Goal: Task Accomplishment & Management: Manage account settings

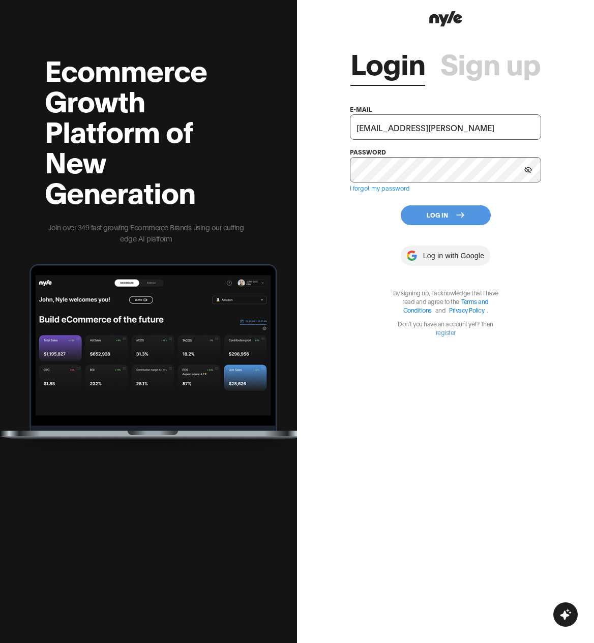
click at [415, 127] on input "shopifytest@nyle.ai" at bounding box center [445, 126] width 191 height 25
type input "showroom@nyle.ai"
click at [438, 232] on div "Login Sign up e-mail showroom@nyle.ai password I forgot my password Log In Log …" at bounding box center [445, 183] width 191 height 308
click at [438, 225] on button "Log In" at bounding box center [446, 215] width 90 height 20
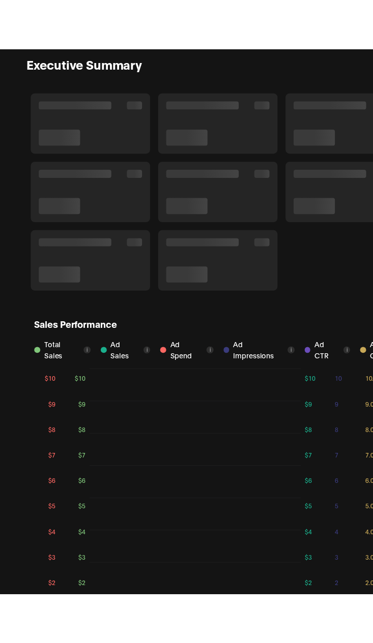
scroll to position [538, 0]
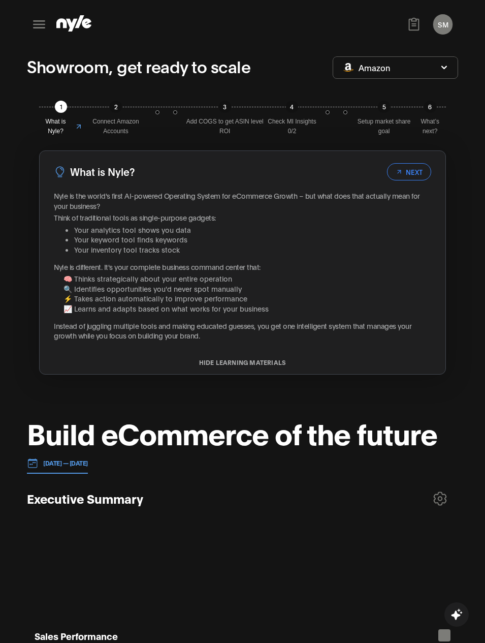
click at [283, 42] on div "SM Showroom CEO" at bounding box center [243, 24] width 432 height 49
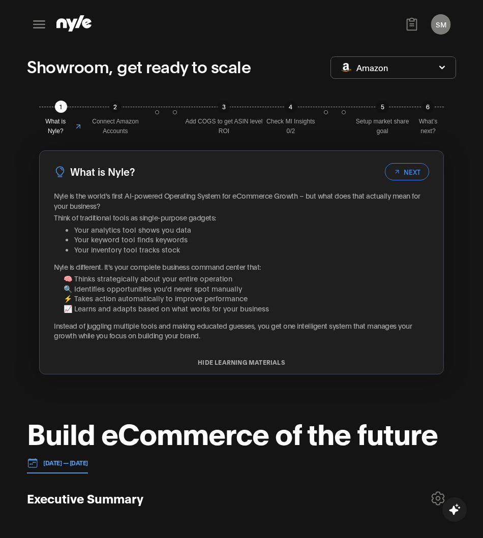
click at [292, 70] on div "Showroom, get ready to scale" at bounding box center [178, 67] width 303 height 27
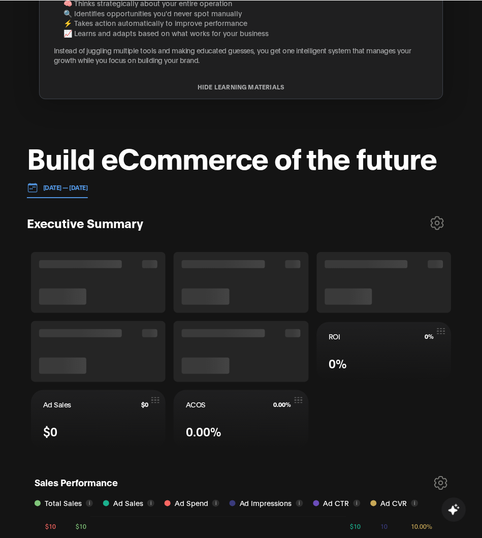
scroll to position [277, 0]
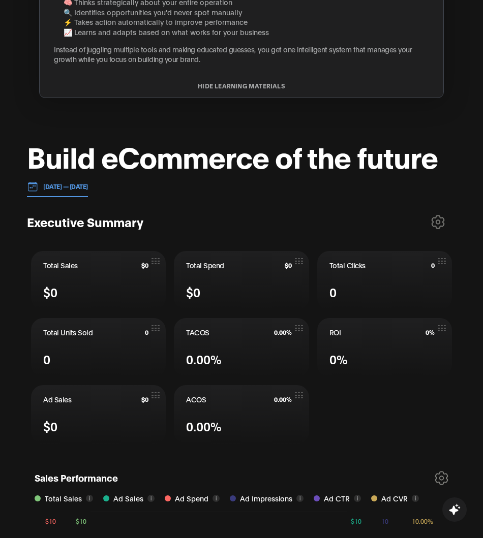
drag, startPoint x: 482, startPoint y: 213, endPoint x: 383, endPoint y: 210, distance: 98.7
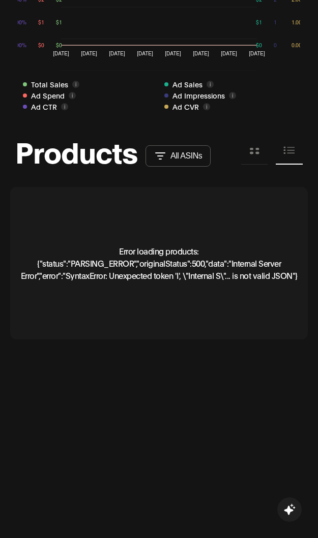
scroll to position [974, 0]
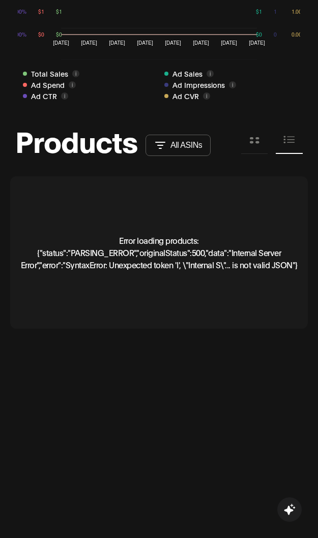
click at [240, 213] on div "Error loading products: {"status":"PARSING_ERROR","originalStatus":500,"data":"…" at bounding box center [158, 252] width 297 height 153
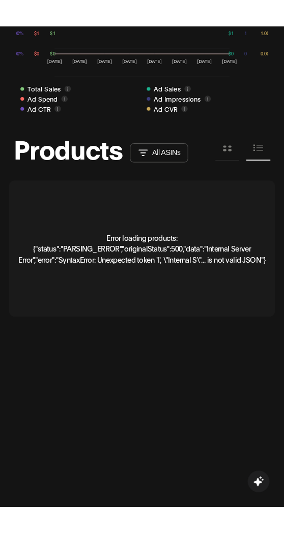
scroll to position [970, 0]
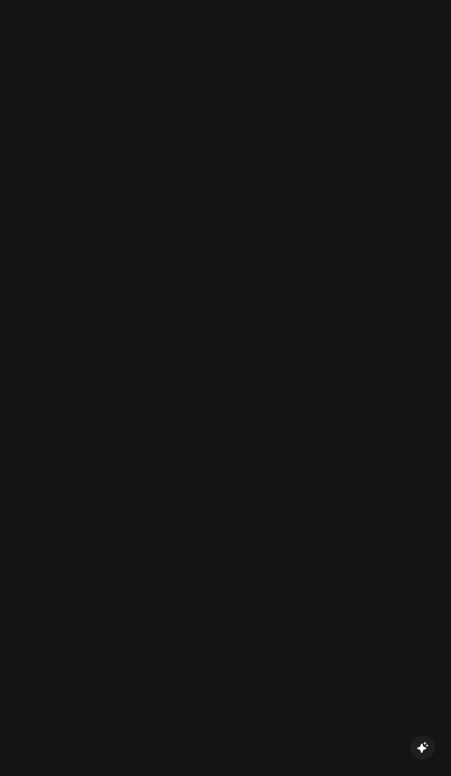
scroll to position [1231, 0]
click at [312, 368] on div "Products All ASINs …" at bounding box center [225, 768] width 397 height 1707
click at [302, 359] on div "Products All ASINs …" at bounding box center [225, 768] width 397 height 1707
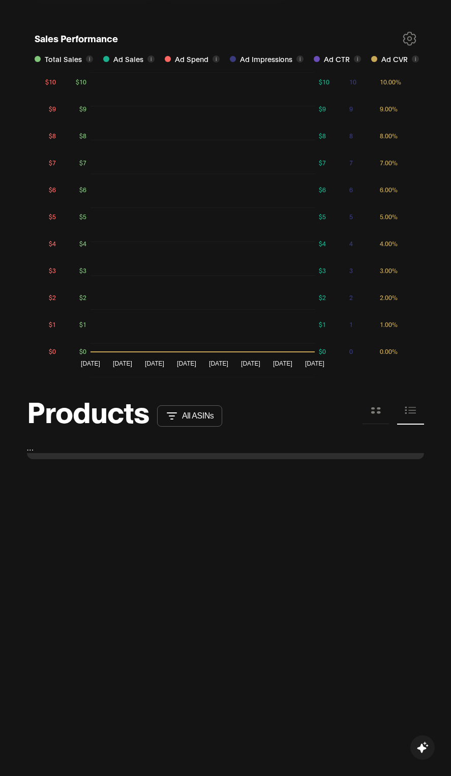
scroll to position [774, 0]
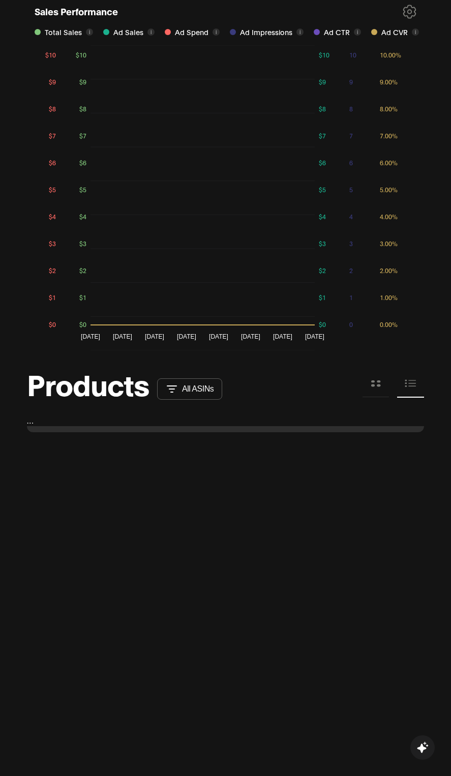
click at [29, 422] on div "…" at bounding box center [225, 420] width 397 height 11
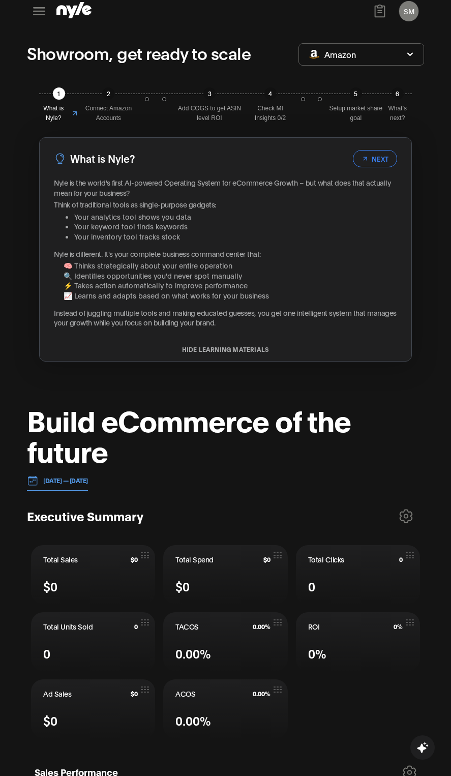
scroll to position [0, 0]
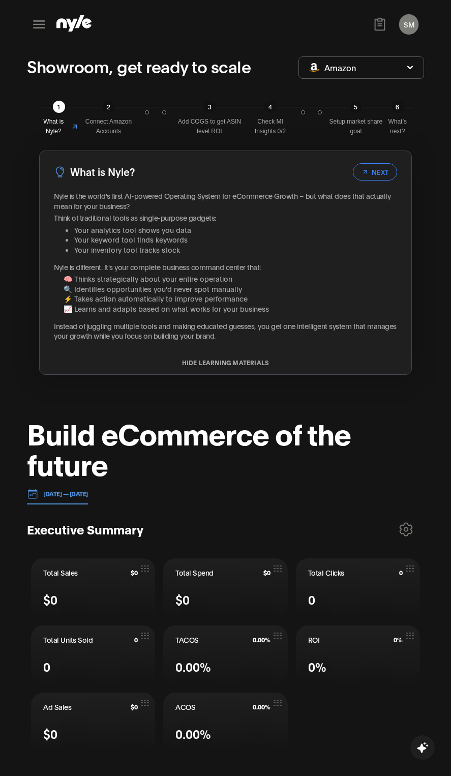
click at [408, 29] on button "SM" at bounding box center [408, 24] width 19 height 20
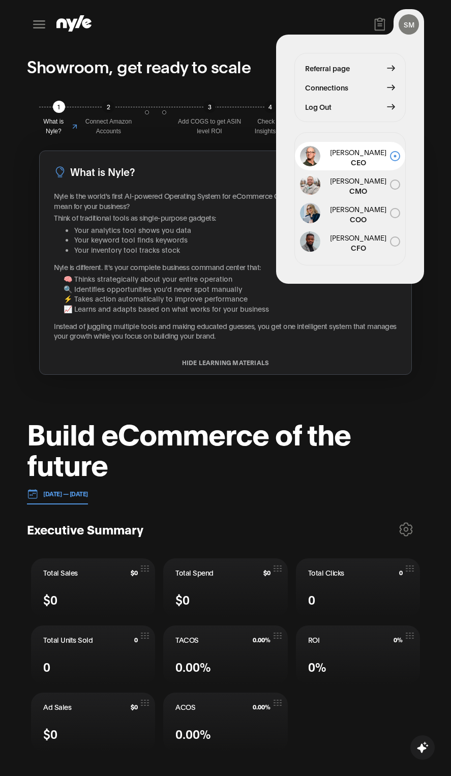
click at [408, 29] on button "SM" at bounding box center [409, 24] width 20 height 20
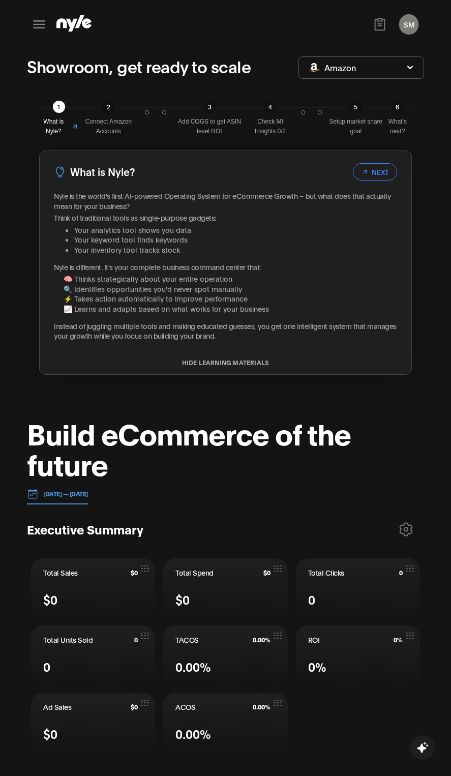
click at [408, 27] on button "SM" at bounding box center [408, 24] width 19 height 20
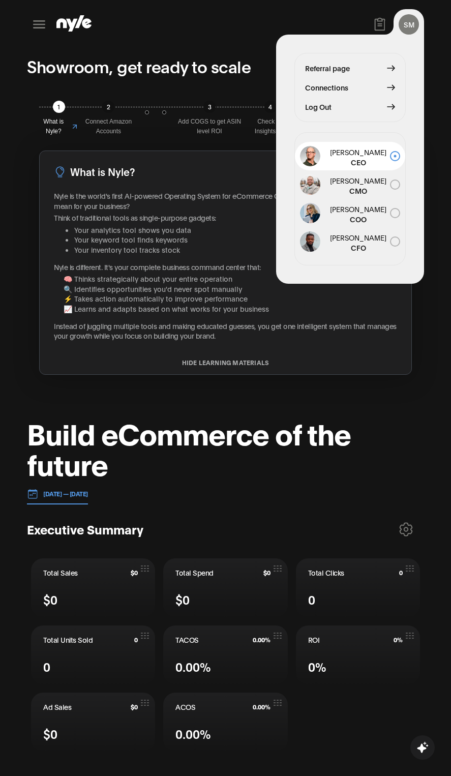
click at [408, 23] on button "SM" at bounding box center [409, 24] width 20 height 20
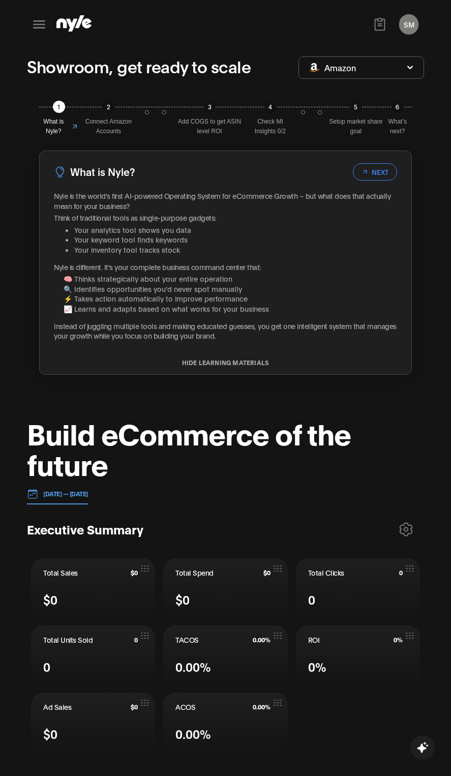
click at [39, 23] on icon at bounding box center [39, 24] width 16 height 16
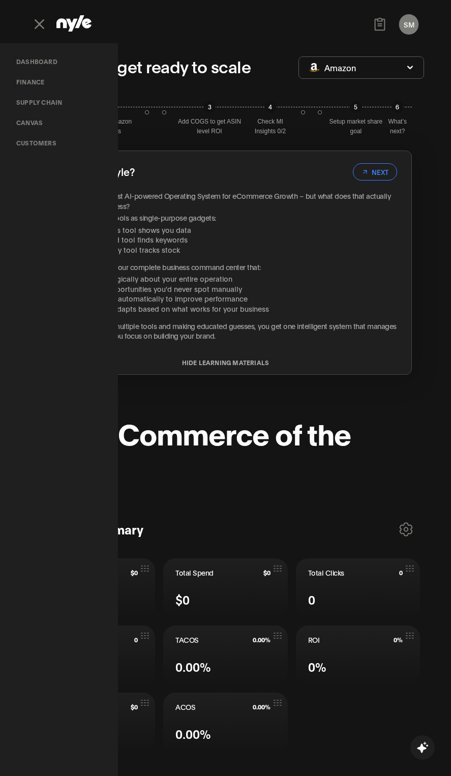
click at [41, 145] on link "Customers" at bounding box center [36, 143] width 56 height 20
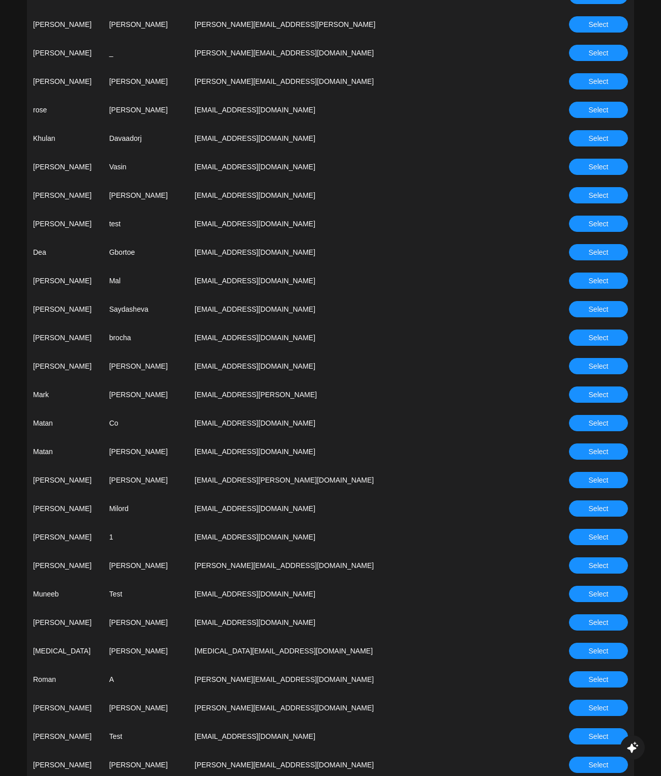
scroll to position [1859, 0]
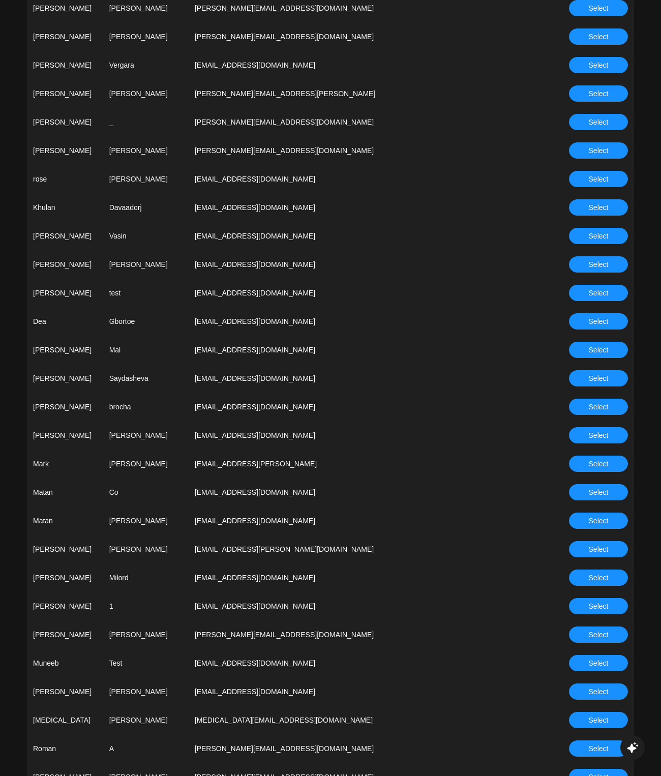
click at [458, 432] on button "Select" at bounding box center [598, 435] width 59 height 16
click at [458, 435] on button "Select" at bounding box center [598, 435] width 59 height 16
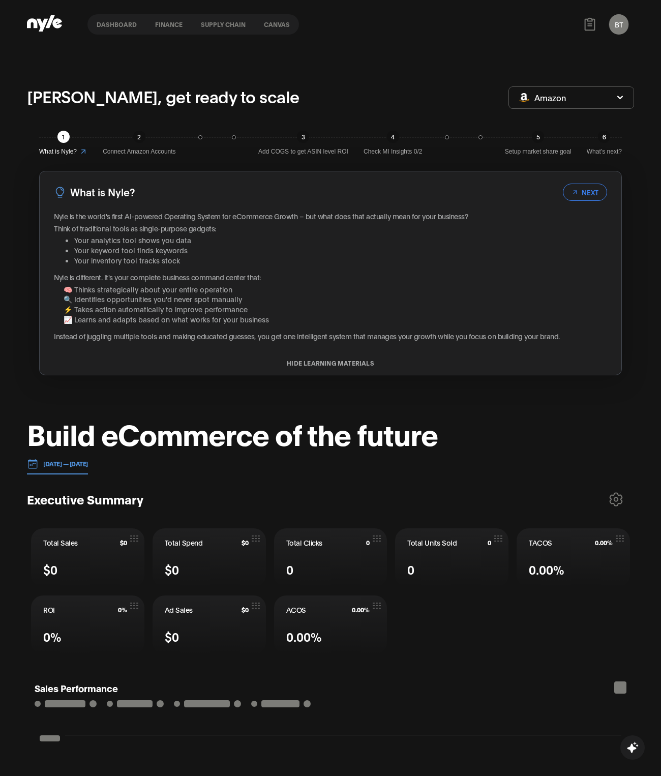
click at [311, 434] on h1 "Build eCommerce of the future" at bounding box center [232, 433] width 411 height 31
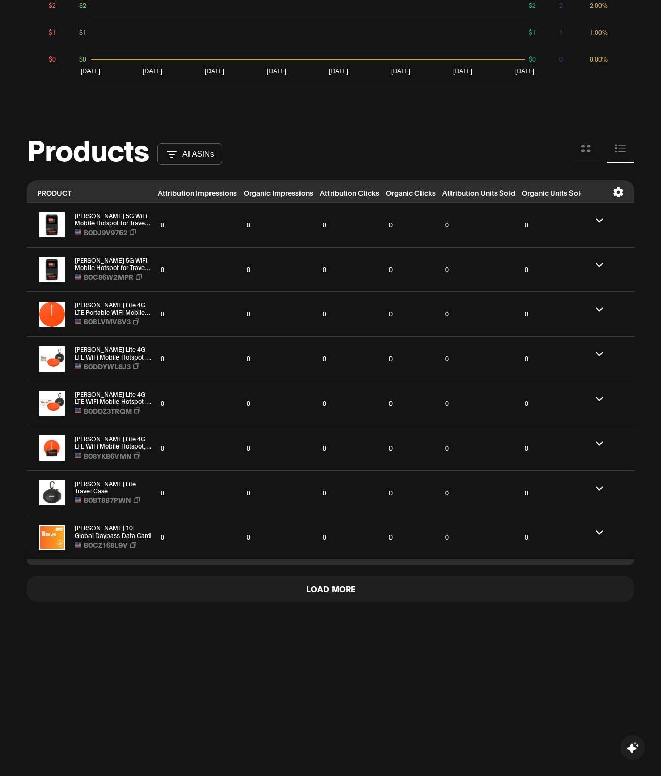
scroll to position [941, 0]
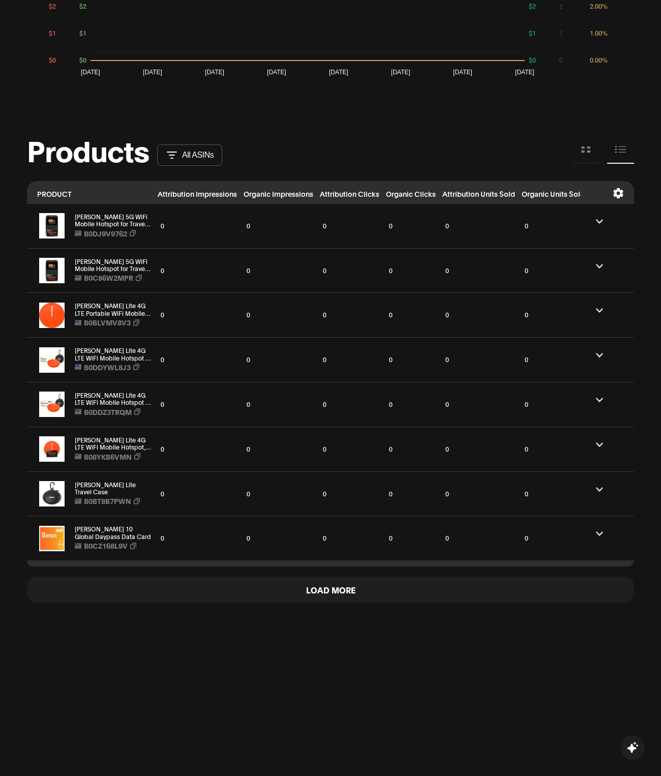
click at [458, 128] on div "Brad, get ready to scale Amazon 1 What is Nyle? 2 Connect Amazon Accounts 3 Add…" at bounding box center [330, 143] width 607 height 2000
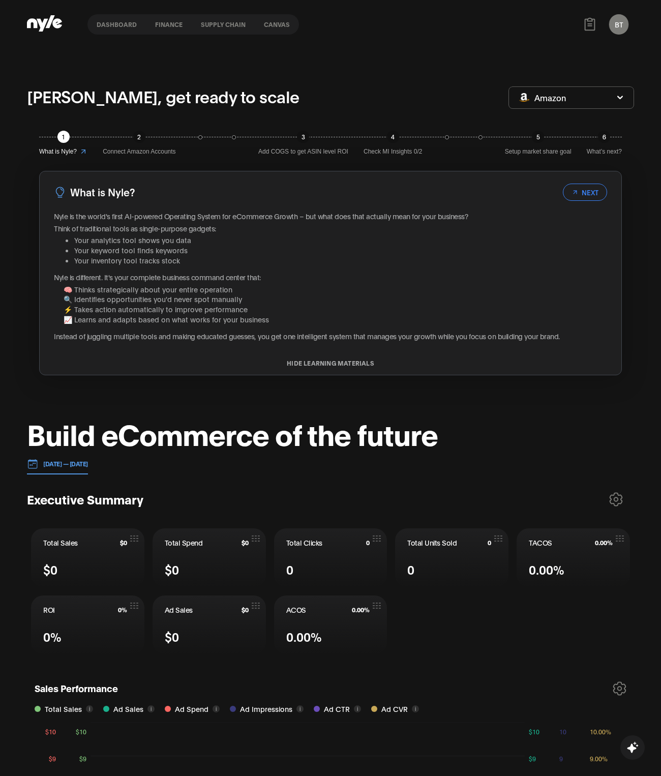
click at [127, 20] on nav "Dashboard finance Supply chain Canvas" at bounding box center [192, 24] width 211 height 20
click at [162, 28] on button "finance" at bounding box center [169, 24] width 46 height 7
click at [206, 25] on button "Supply chain" at bounding box center [223, 24] width 63 height 7
click at [271, 28] on button "Canvas" at bounding box center [277, 24] width 44 height 7
click at [273, 27] on button "Canvas" at bounding box center [277, 24] width 44 height 7
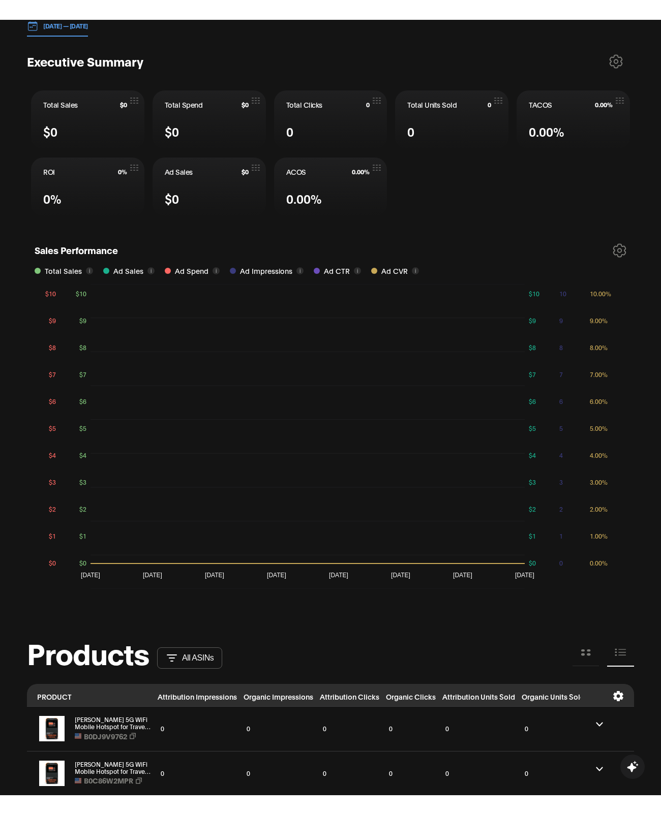
scroll to position [594, 0]
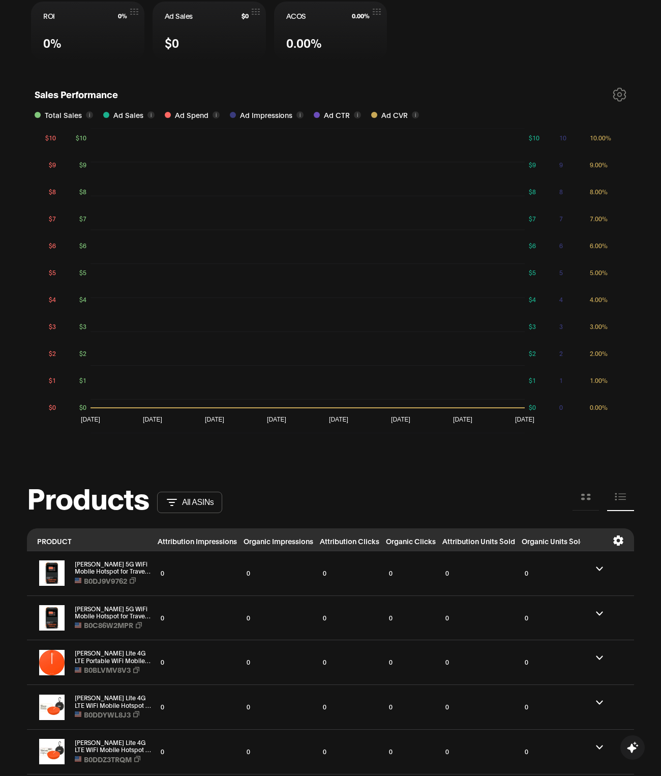
click at [356, 483] on div "Products All ASINs" at bounding box center [330, 497] width 607 height 32
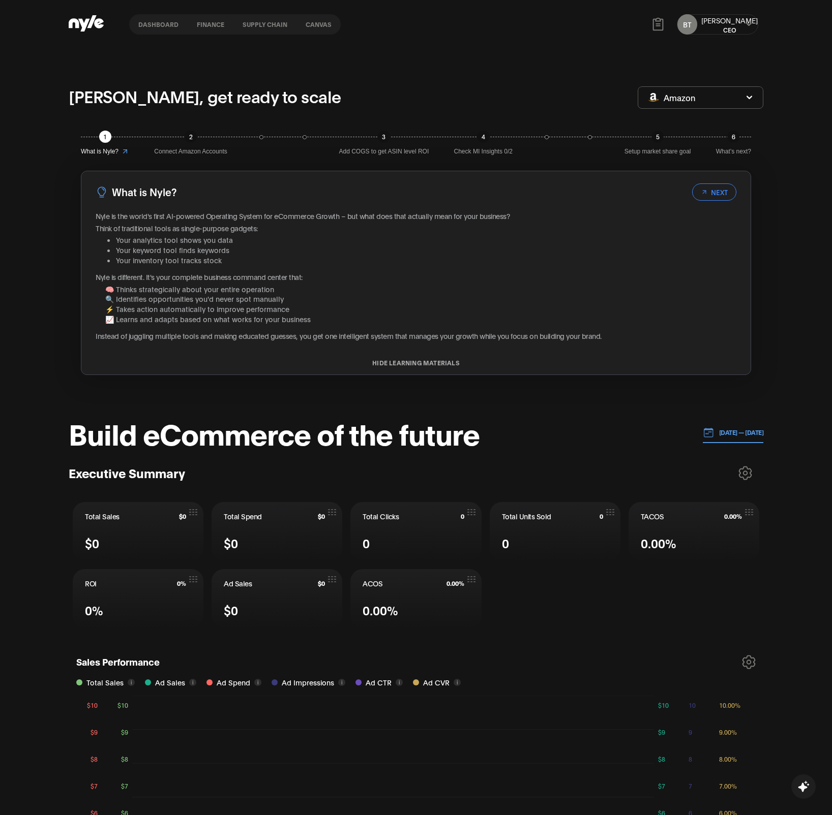
click at [320, 21] on button "Canvas" at bounding box center [318, 24] width 44 height 7
click at [315, 23] on button "Canvas" at bounding box center [318, 24] width 44 height 7
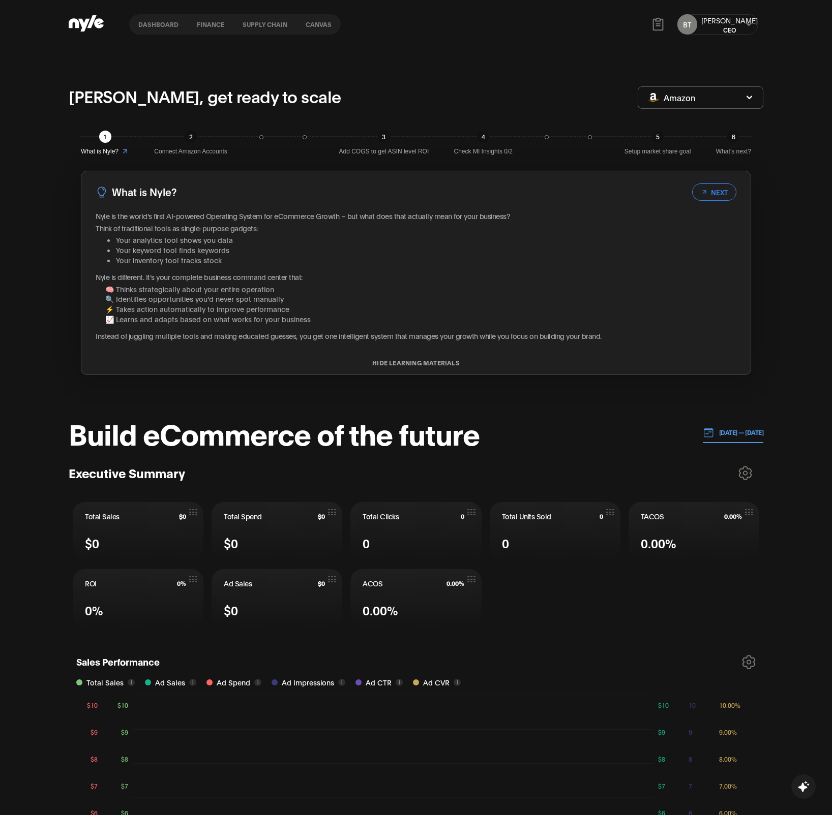
click at [315, 23] on button "Canvas" at bounding box center [318, 24] width 44 height 7
click at [214, 28] on nav "Dashboard finance Supply chain Canvas" at bounding box center [236, 24] width 211 height 20
click at [214, 19] on nav "Dashboard finance Supply chain Canvas" at bounding box center [236, 24] width 211 height 20
click at [213, 23] on button "finance" at bounding box center [212, 24] width 46 height 7
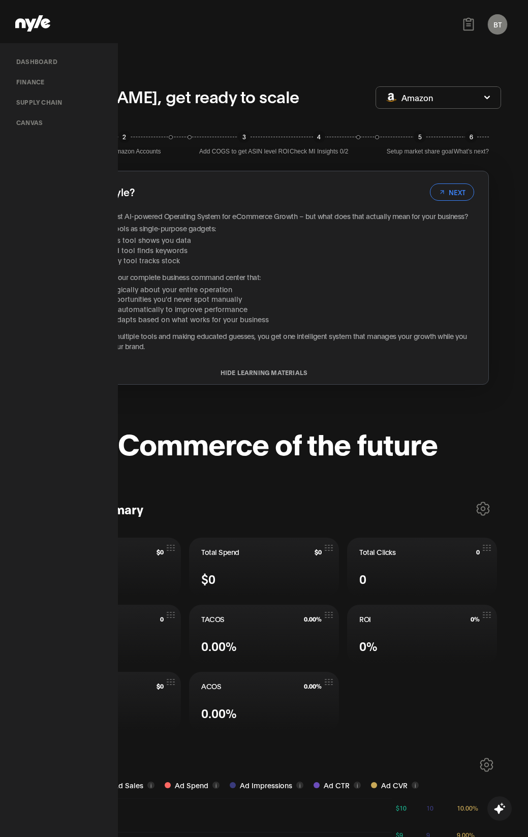
click at [52, 72] on button "finance" at bounding box center [30, 82] width 44 height 20
click at [70, 92] on button "Supply chain" at bounding box center [39, 102] width 62 height 20
click at [51, 112] on button "Canvas" at bounding box center [29, 122] width 43 height 20
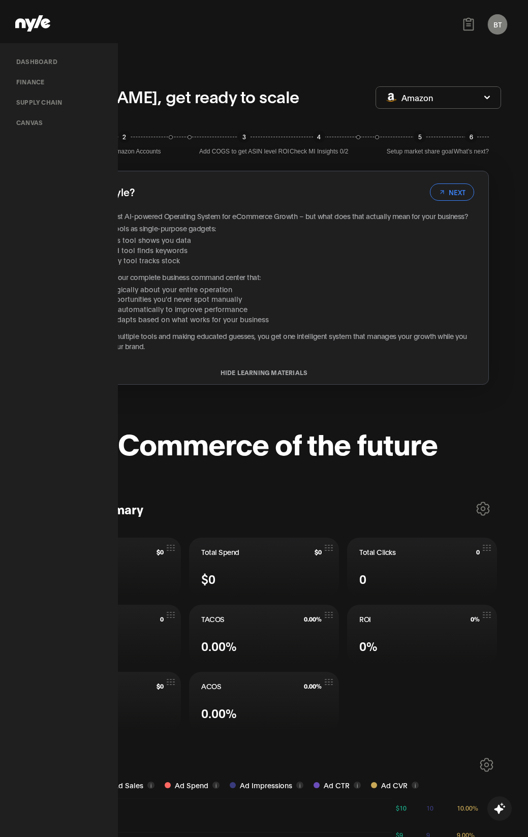
click at [51, 112] on button "Canvas" at bounding box center [29, 122] width 43 height 20
